Goal: Information Seeking & Learning: Learn about a topic

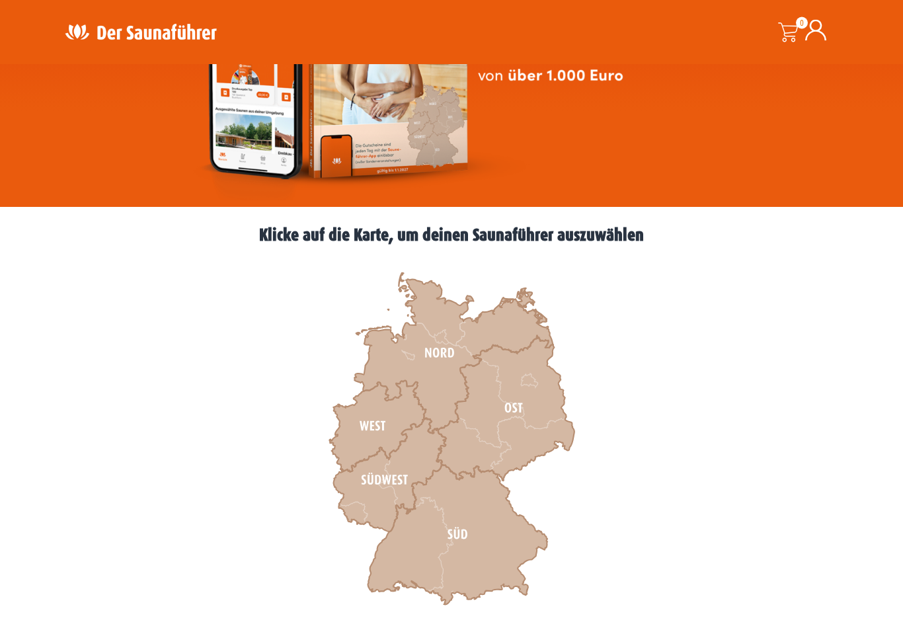
scroll to position [216, 0]
click at [395, 425] on icon at bounding box center [377, 426] width 96 height 91
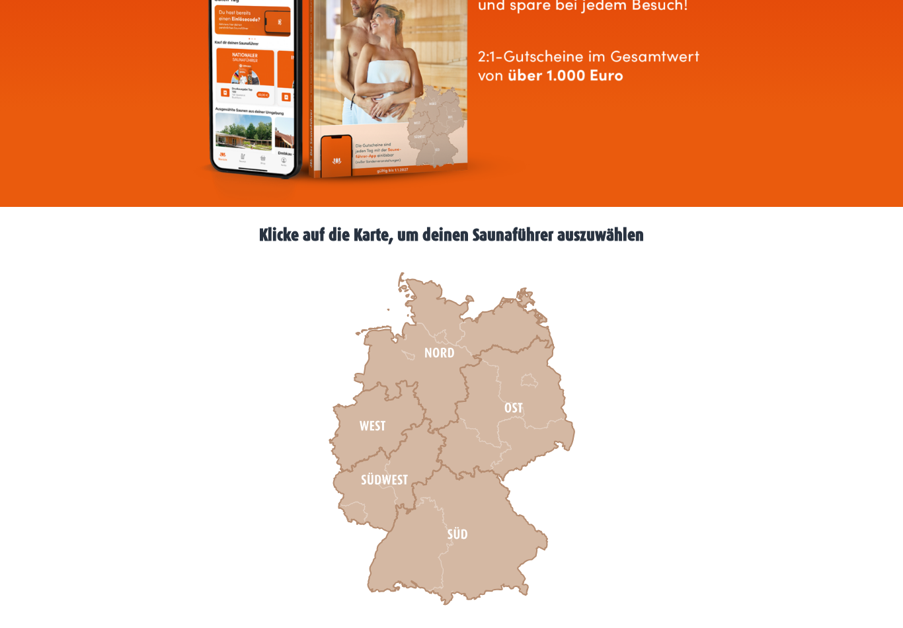
scroll to position [237, 0]
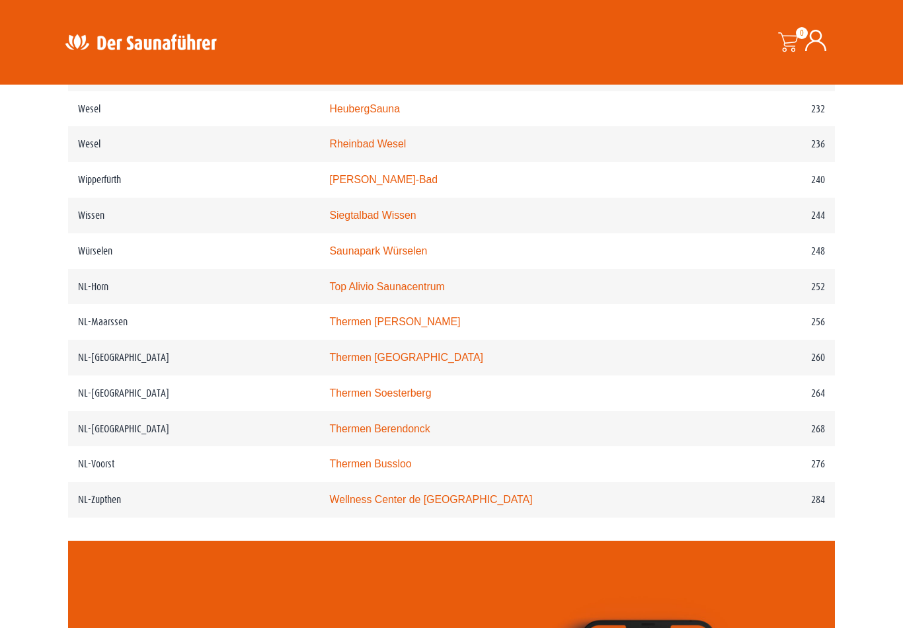
scroll to position [2571, 0]
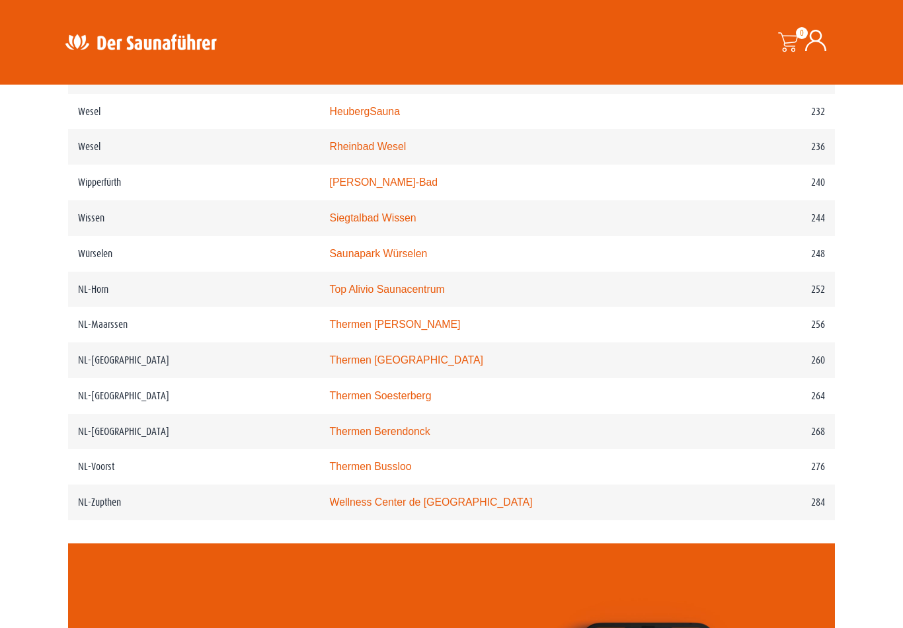
click at [353, 482] on td "Thermen Bussloo" at bounding box center [507, 467] width 377 height 36
click at [359, 472] on link "Thermen Bussloo" at bounding box center [370, 466] width 82 height 11
click at [336, 472] on link "Thermen Bussloo" at bounding box center [370, 466] width 82 height 11
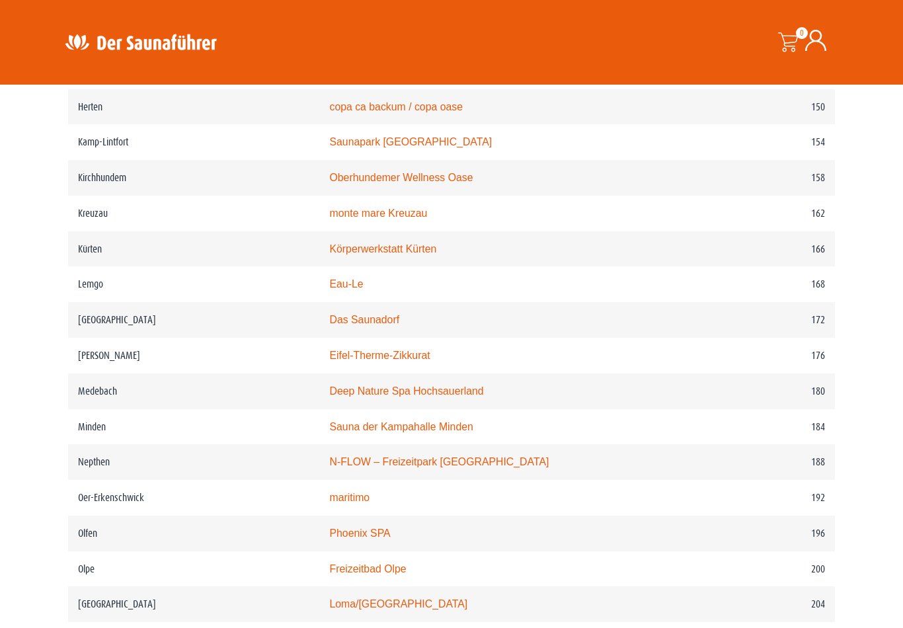
scroll to position [1815, 0]
